Goal: Task Accomplishment & Management: Use online tool/utility

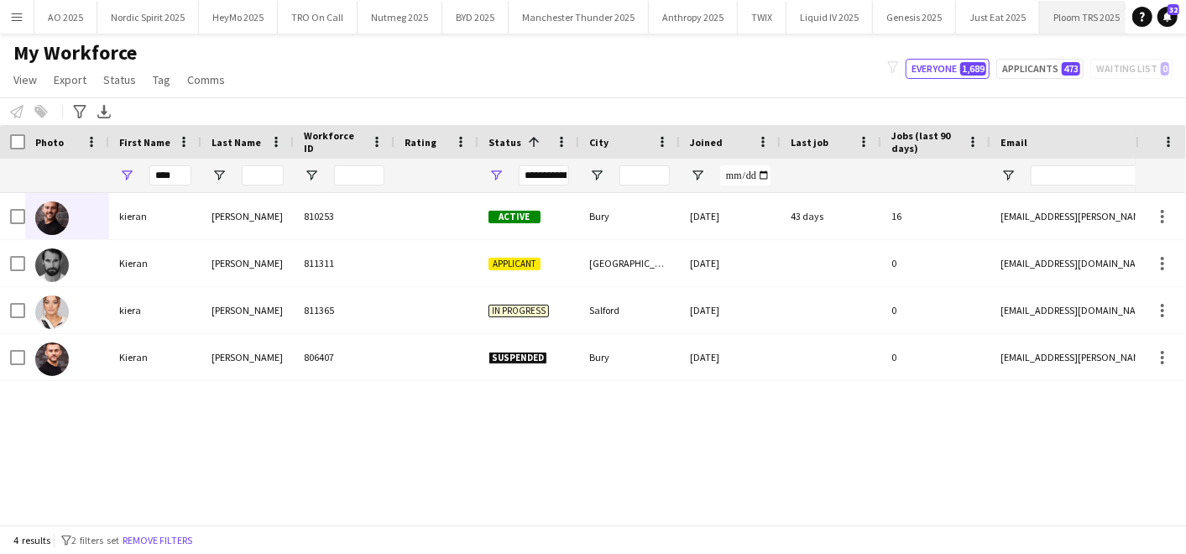
scroll to position [0, 348]
click at [117, 172] on div "****" at bounding box center [155, 176] width 92 height 34
drag, startPoint x: 172, startPoint y: 172, endPoint x: 137, endPoint y: 179, distance: 35.9
click at [137, 179] on div "****" at bounding box center [155, 176] width 92 height 34
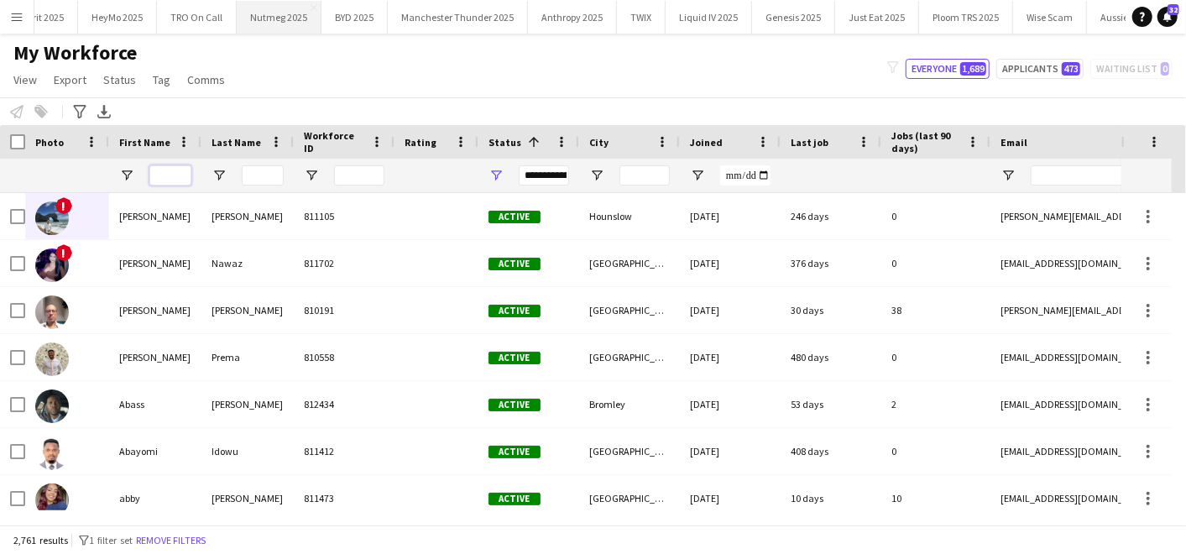
scroll to position [0, 0]
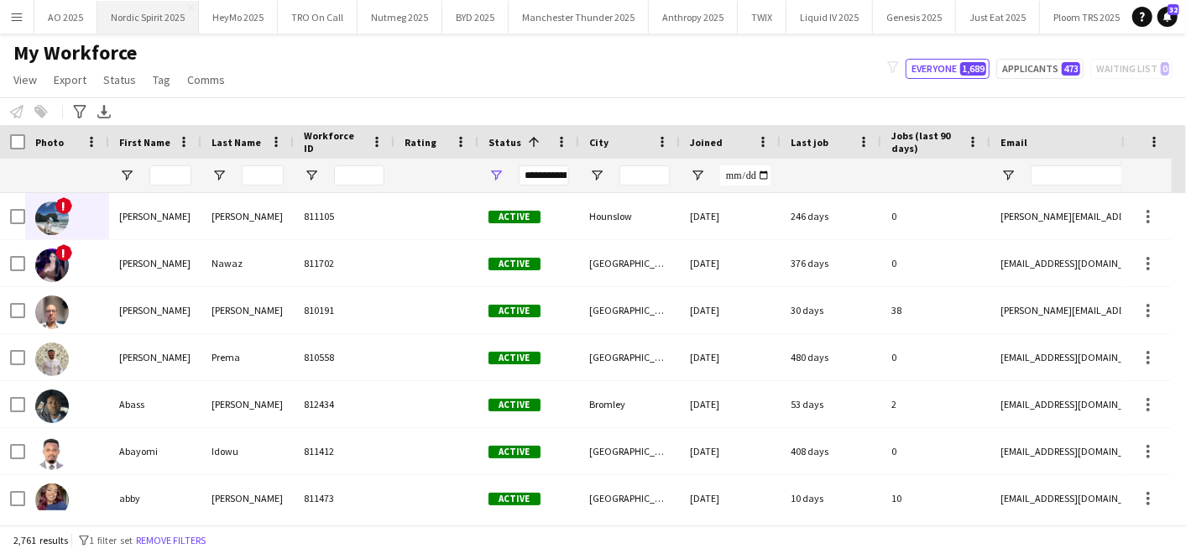
click at [129, 8] on button "Nordic Spirit 2025 Close" at bounding box center [148, 17] width 102 height 33
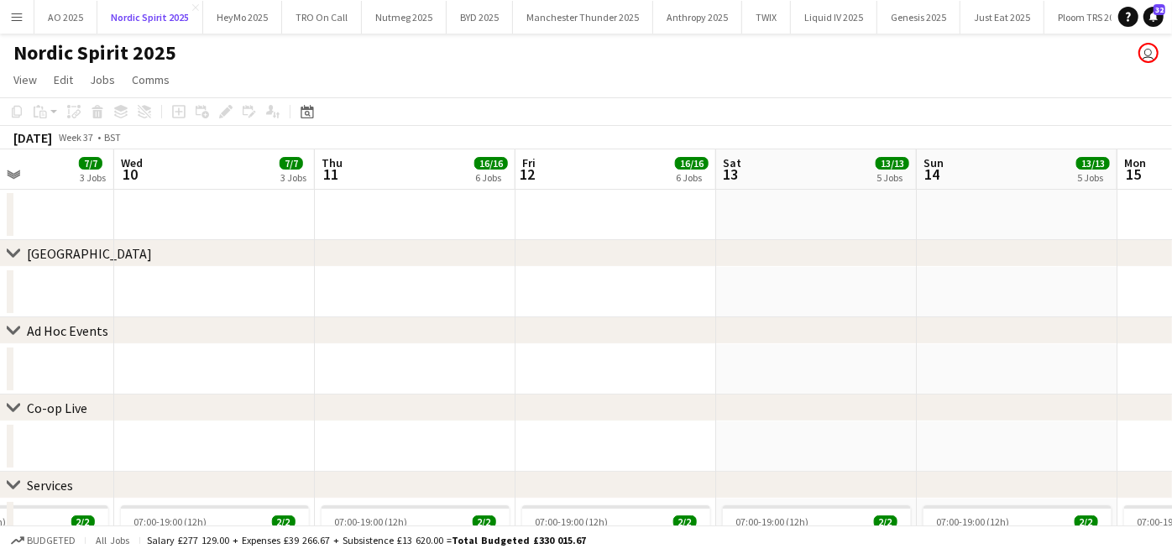
scroll to position [0, 499]
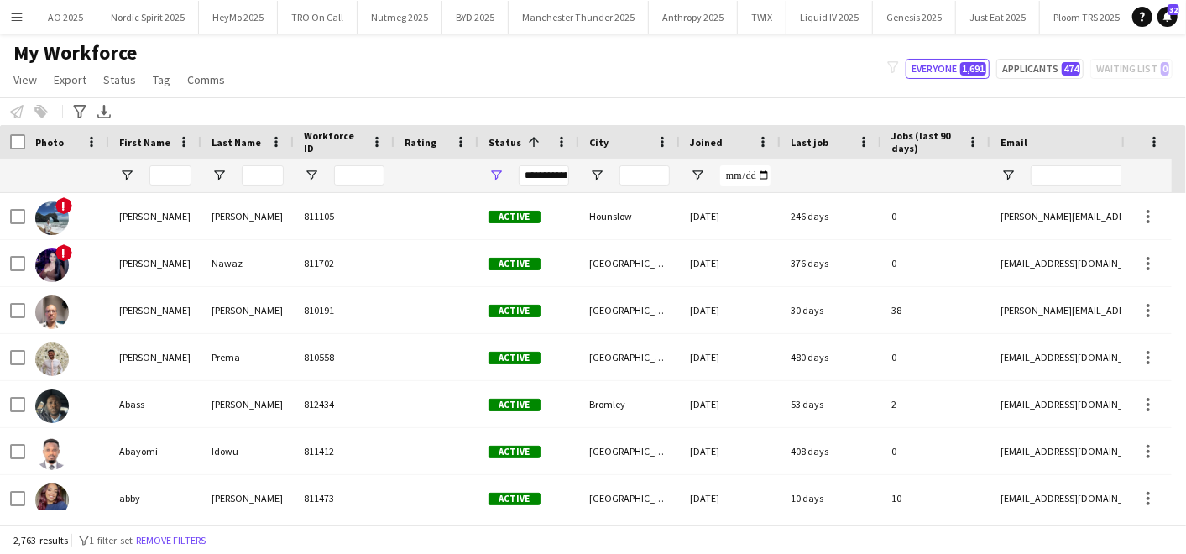
click at [19, 20] on app-icon "Menu" at bounding box center [16, 16] width 13 height 13
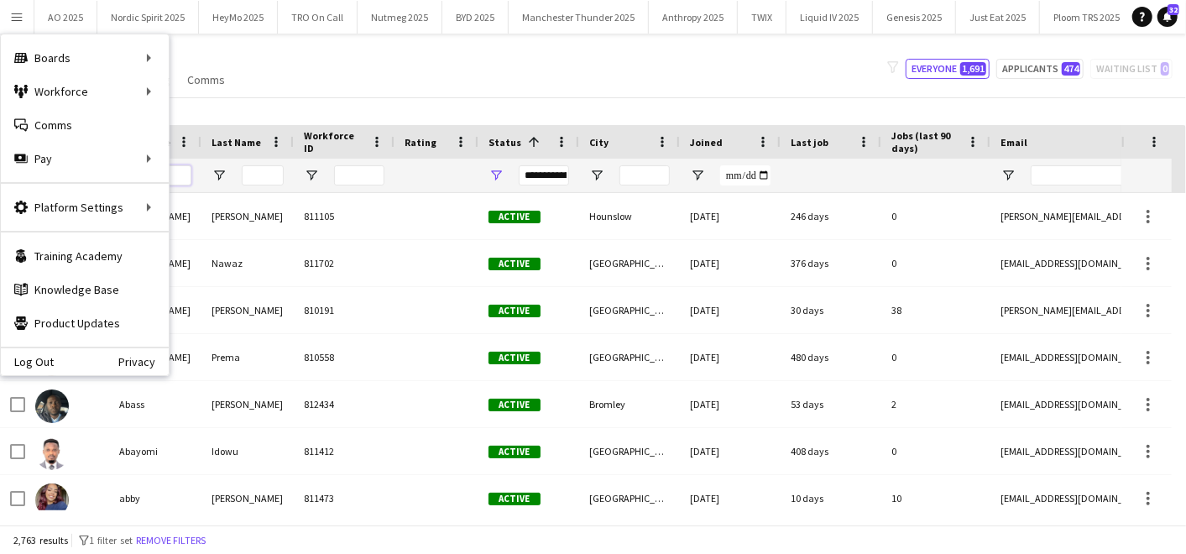
click at [180, 180] on input "First Name Filter Input" at bounding box center [170, 175] width 42 height 20
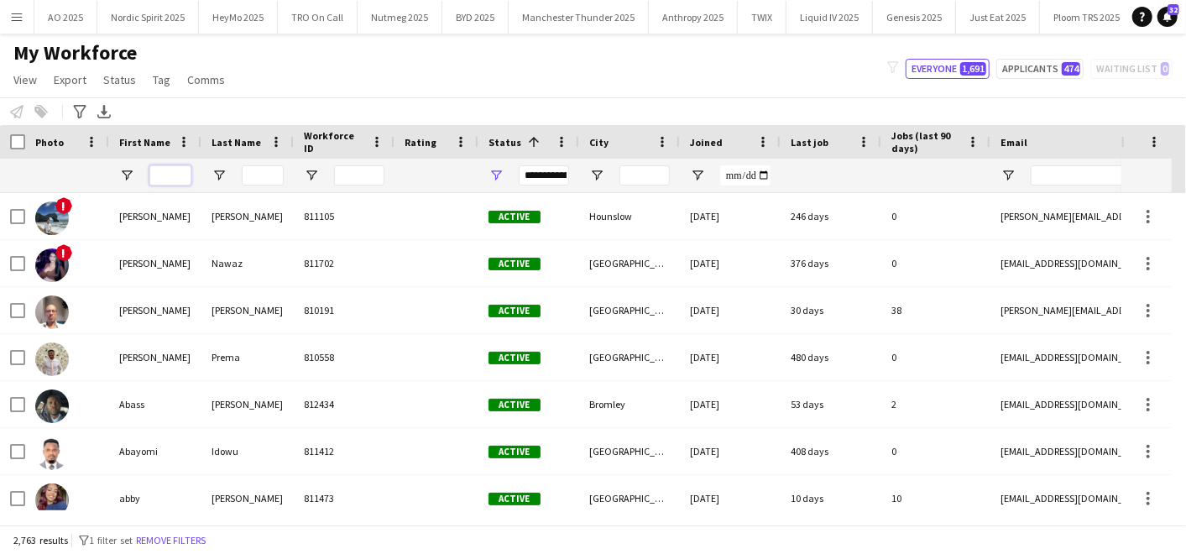
click at [168, 171] on input "First Name Filter Input" at bounding box center [170, 175] width 42 height 20
type input "*"
click at [15, 19] on app-icon "Menu" at bounding box center [16, 16] width 13 height 13
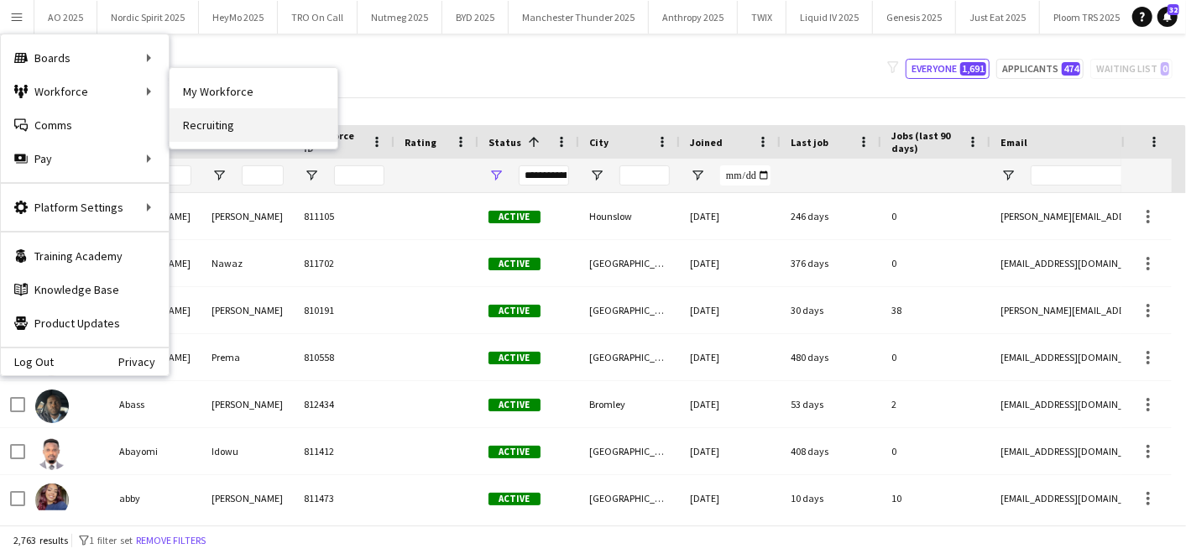
click at [233, 112] on link "Recruiting" at bounding box center [254, 125] width 168 height 34
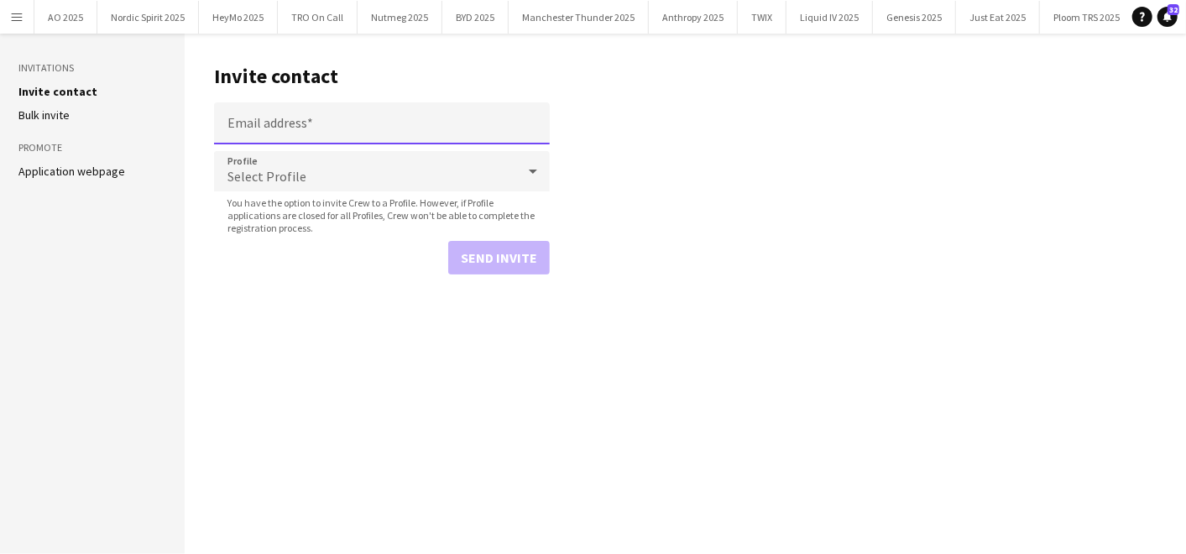
click at [324, 124] on input "Email address" at bounding box center [382, 123] width 336 height 42
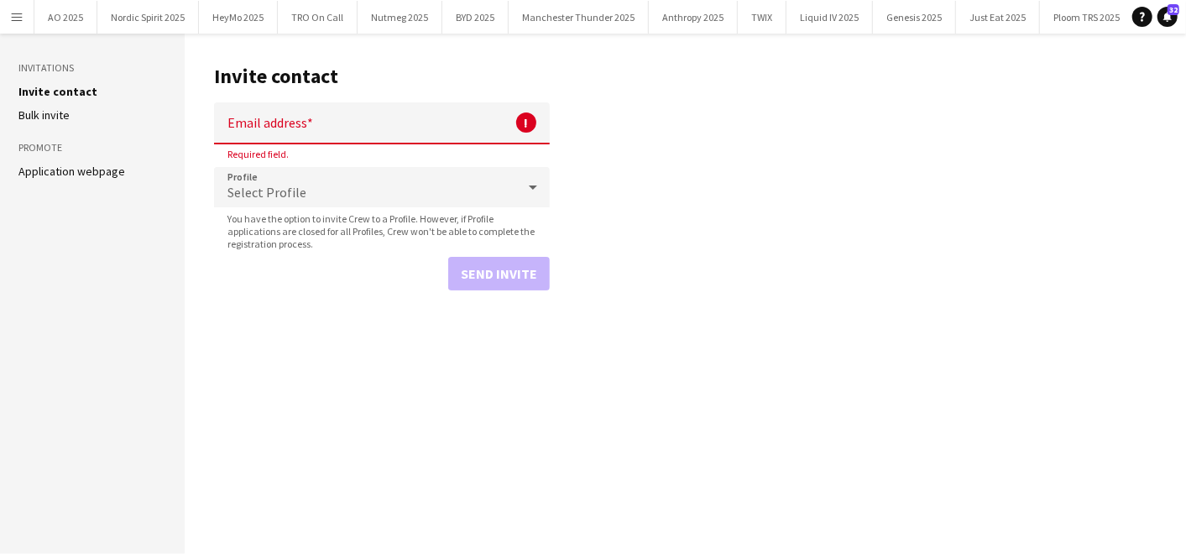
click at [48, 170] on link "Application webpage" at bounding box center [71, 171] width 107 height 15
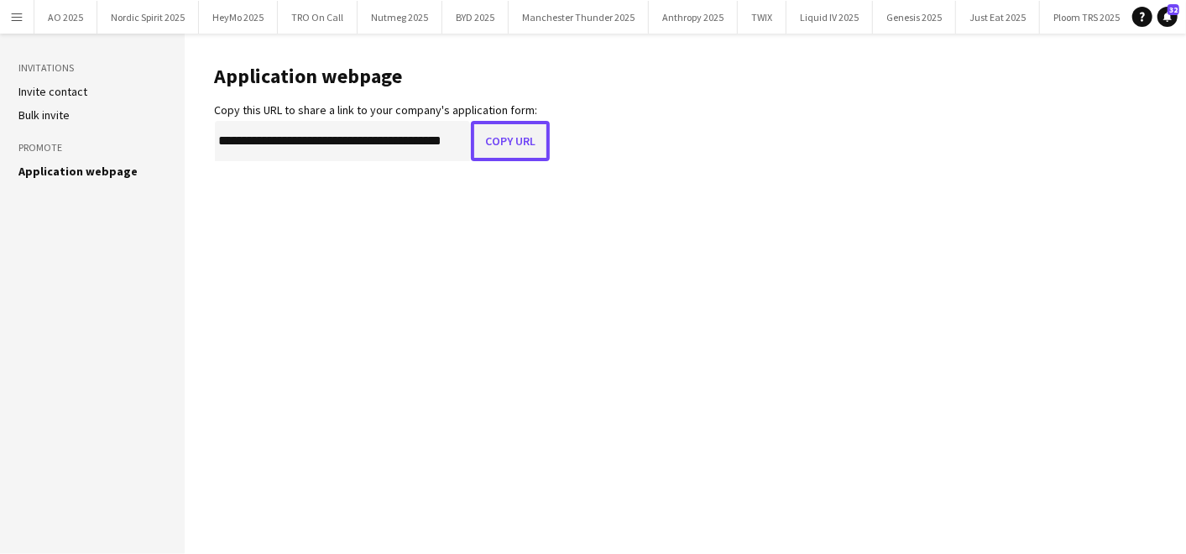
click at [501, 144] on button "Copy URL" at bounding box center [510, 141] width 79 height 40
